Goal: Task Accomplishment & Management: Use online tool/utility

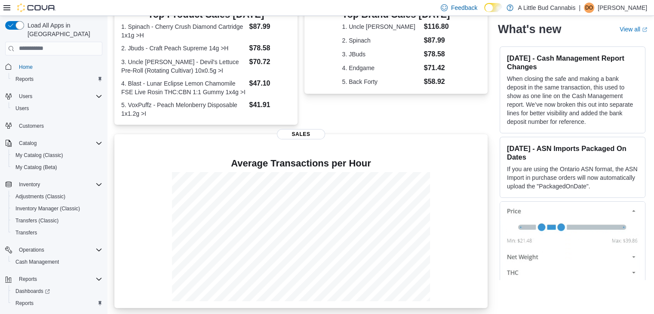
scroll to position [203, 0]
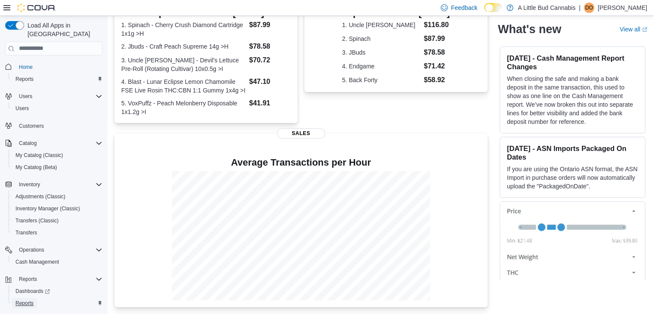
click at [28, 300] on span "Reports" at bounding box center [24, 303] width 18 height 7
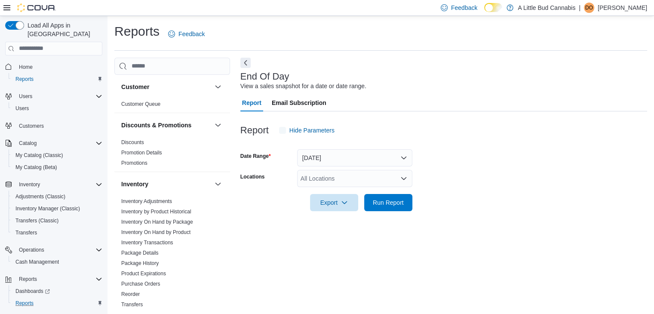
scroll to position [3, 0]
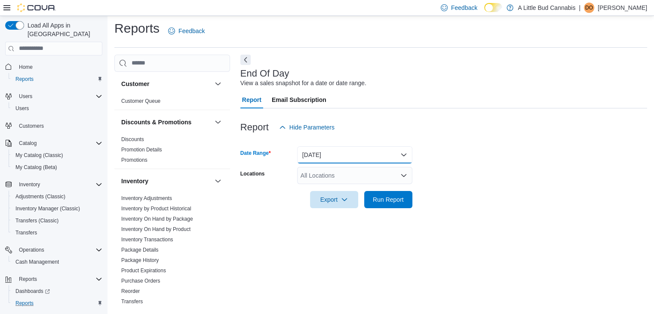
click at [365, 147] on button "[DATE]" at bounding box center [354, 154] width 115 height 17
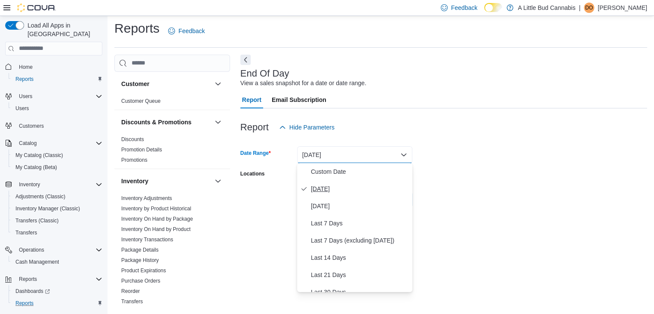
click at [321, 194] on button "[DATE]" at bounding box center [354, 188] width 115 height 17
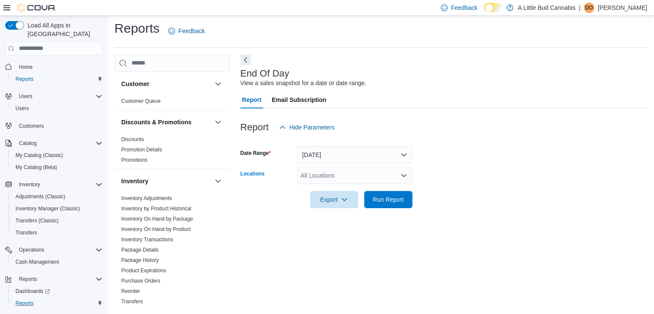
click at [331, 176] on div "All Locations" at bounding box center [354, 175] width 115 height 17
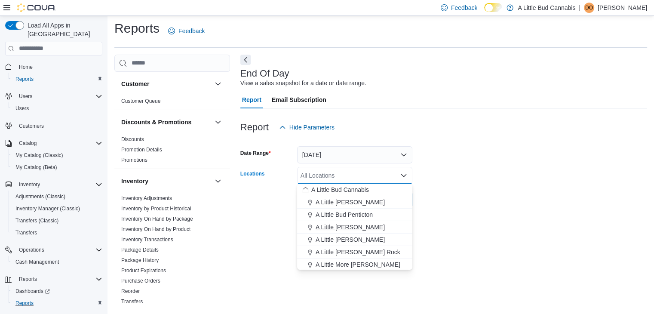
click at [353, 225] on span "A Little [PERSON_NAME]" at bounding box center [350, 227] width 69 height 9
click at [487, 192] on form "Date Range [DATE] Locations A Little [PERSON_NAME] Combo box. Selected. A Littl…" at bounding box center [443, 172] width 407 height 72
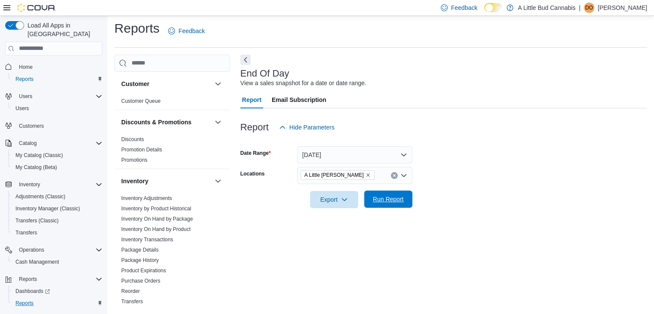
click at [403, 198] on span "Run Report" at bounding box center [388, 199] width 31 height 9
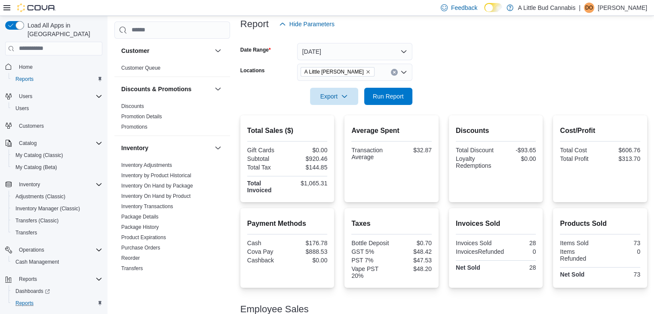
scroll to position [162, 0]
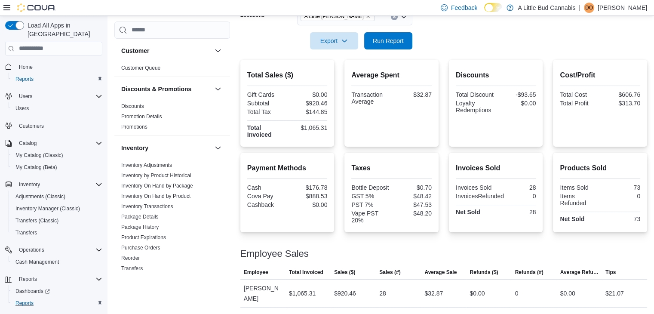
click at [438, 32] on form "Date Range [DATE] Locations A Little [PERSON_NAME] Export Run Report" at bounding box center [443, 13] width 407 height 72
